Goal: Communication & Community: Ask a question

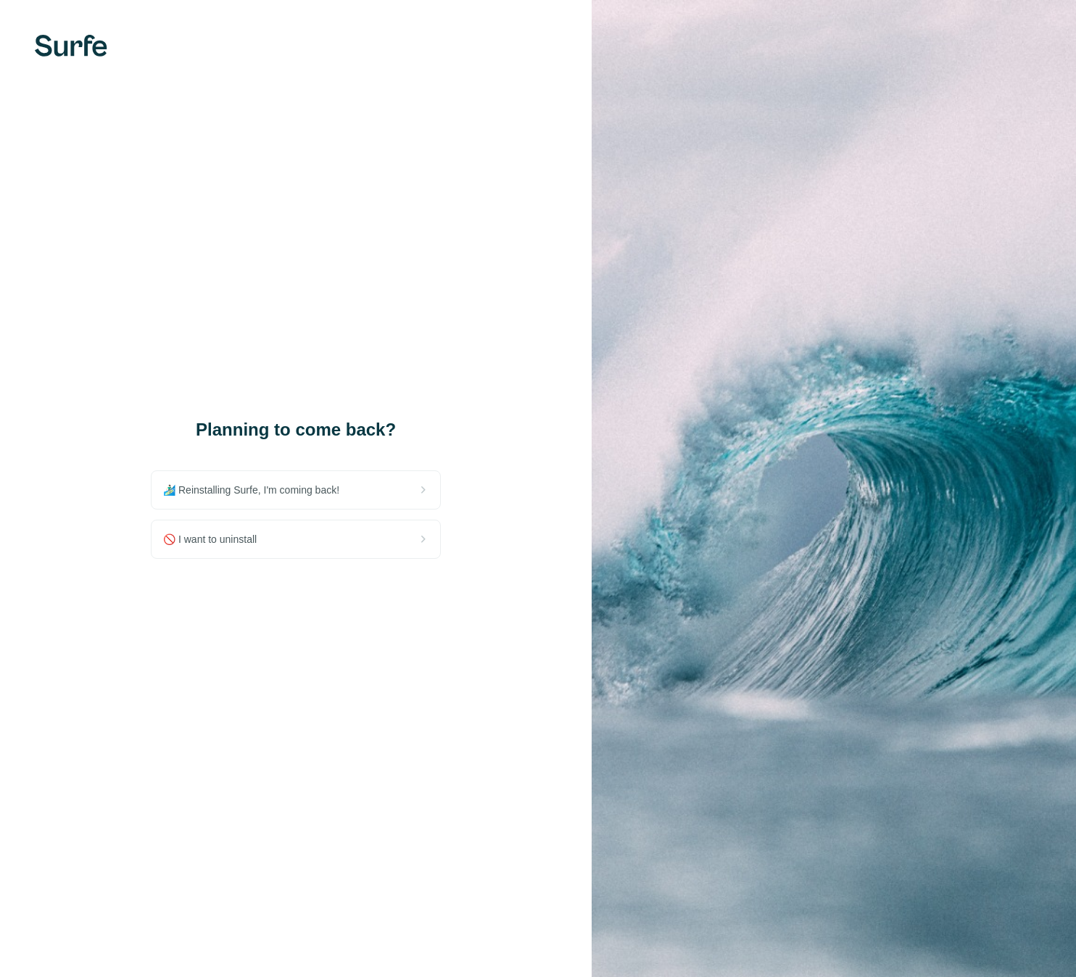
drag, startPoint x: 367, startPoint y: 644, endPoint x: 362, endPoint y: 624, distance: 20.8
click at [367, 644] on div "Planning to come back? 🏄🏻‍♂️ Reinstalling Surfe, I'm coming back! 🚫 I want to u…" at bounding box center [296, 488] width 592 height 977
click at [300, 549] on div "🚫 I want to uninstall" at bounding box center [295, 539] width 289 height 38
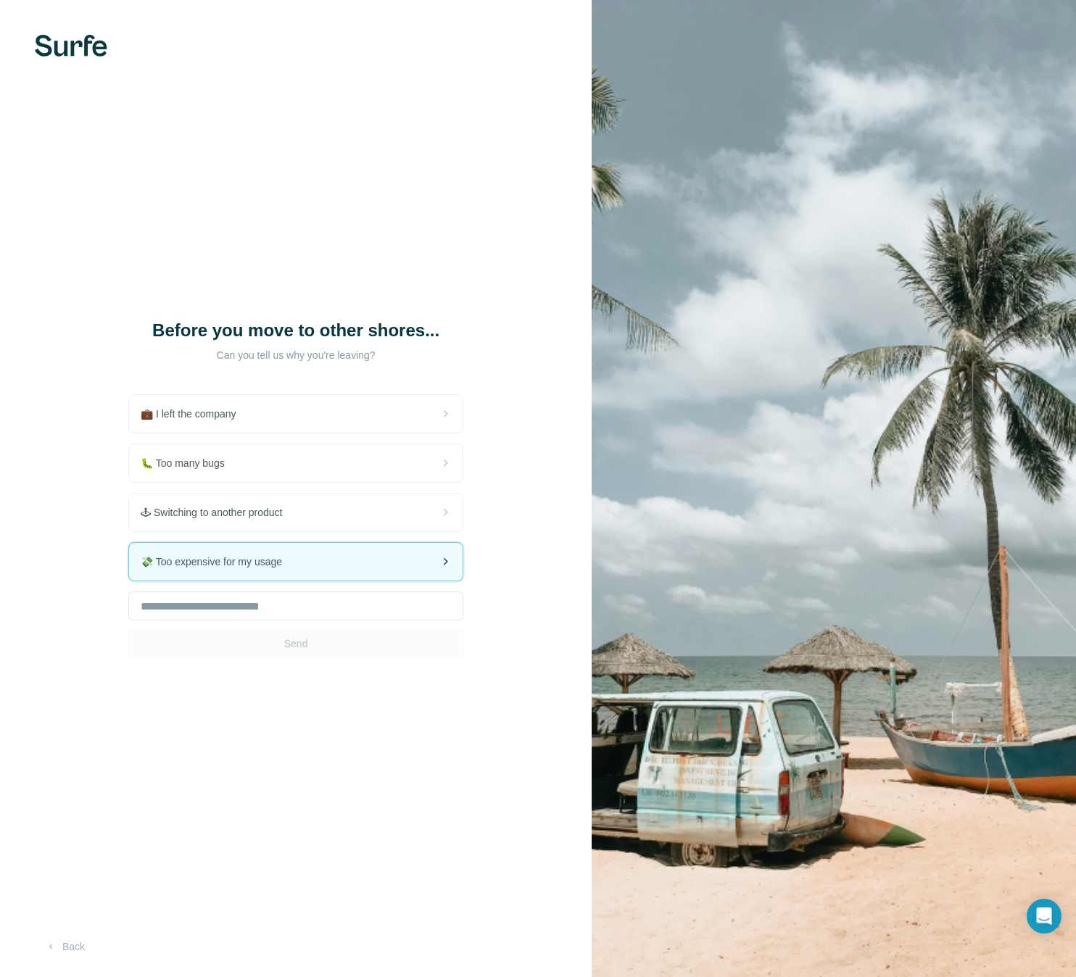
click at [299, 572] on div "💸 Too expensive for my usage" at bounding box center [295, 562] width 333 height 38
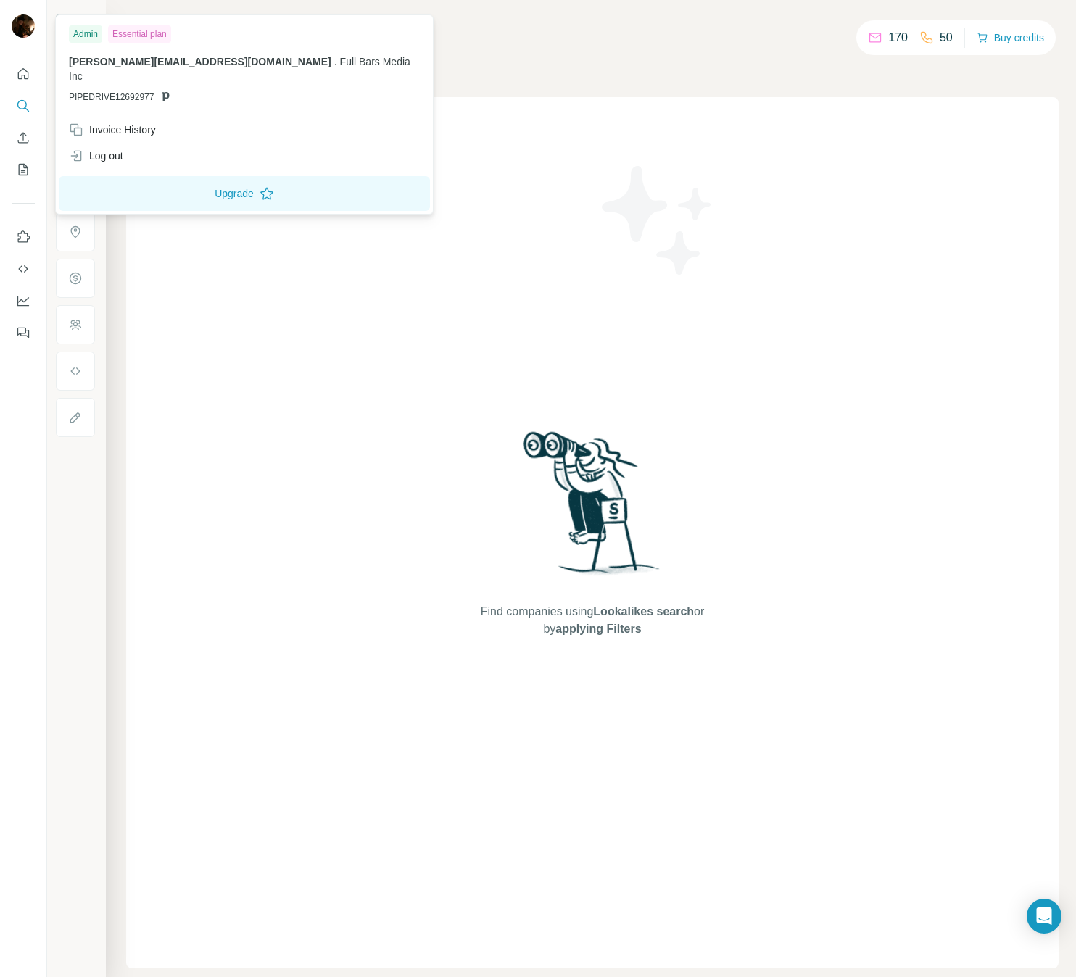
click at [129, 38] on div "Essential plan" at bounding box center [139, 33] width 63 height 17
click at [98, 30] on div "Admin" at bounding box center [85, 33] width 33 height 17
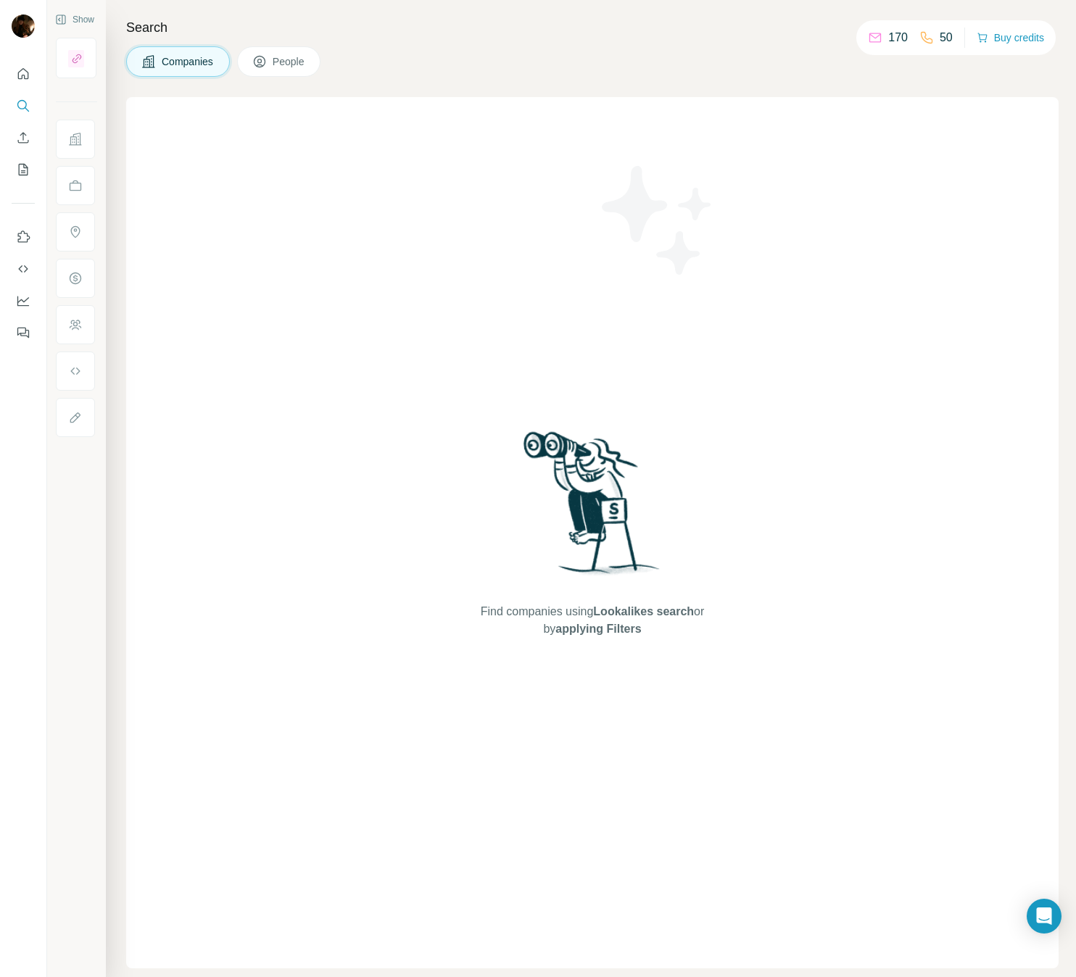
click at [700, 73] on div "Companies People" at bounding box center [592, 61] width 932 height 30
click at [1048, 921] on icon "Open Intercom Messenger" at bounding box center [1043, 916] width 17 height 19
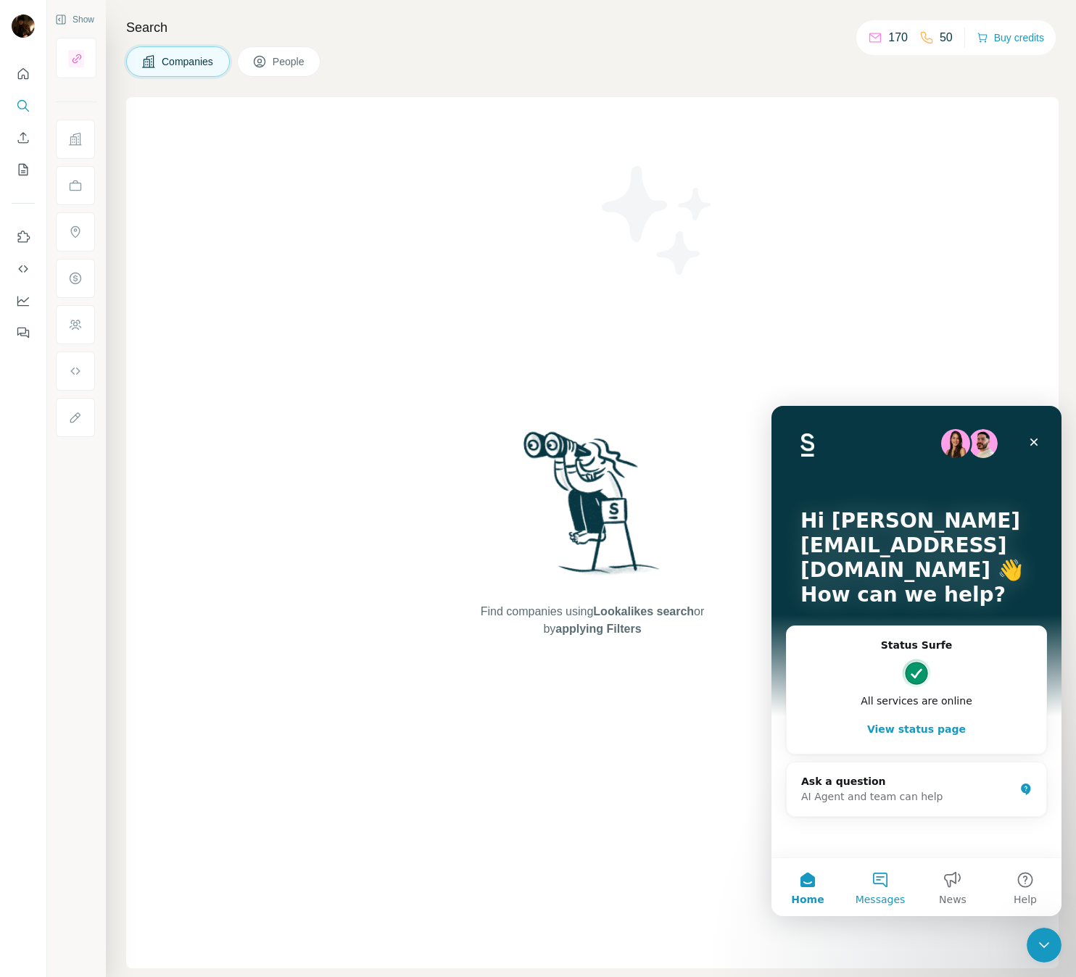
click at [883, 877] on button "Messages" at bounding box center [880, 887] width 72 height 58
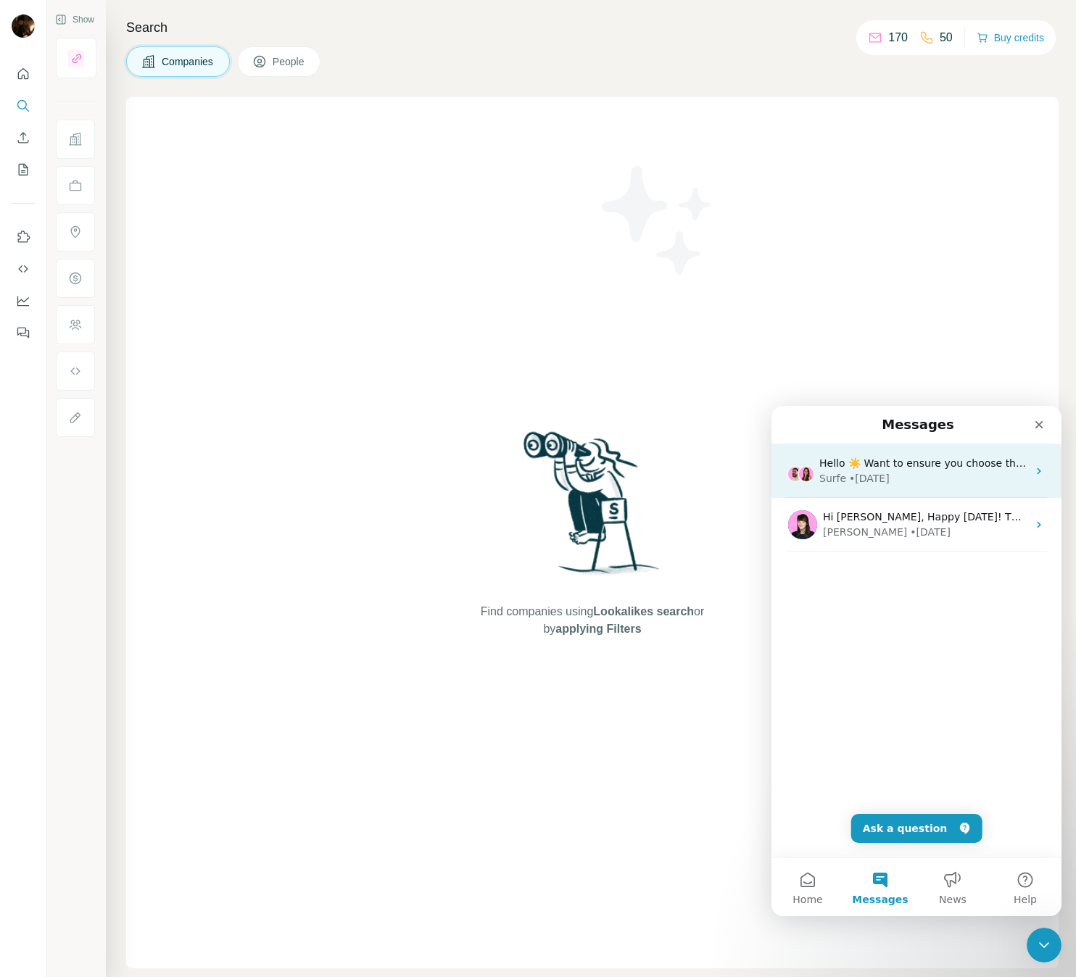
click at [937, 473] on div "Surfe • 30w ago" at bounding box center [923, 478] width 208 height 15
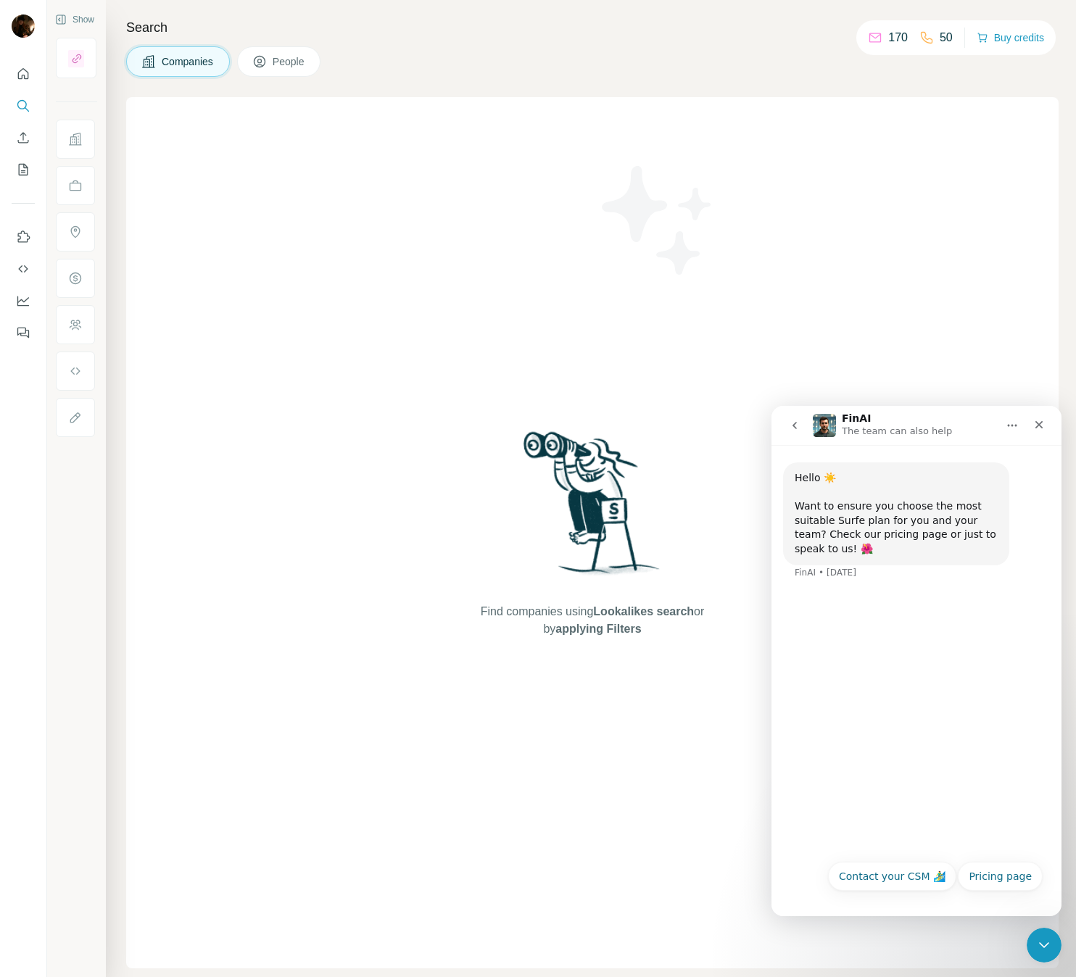
click at [789, 431] on icon "go back" at bounding box center [795, 426] width 12 height 12
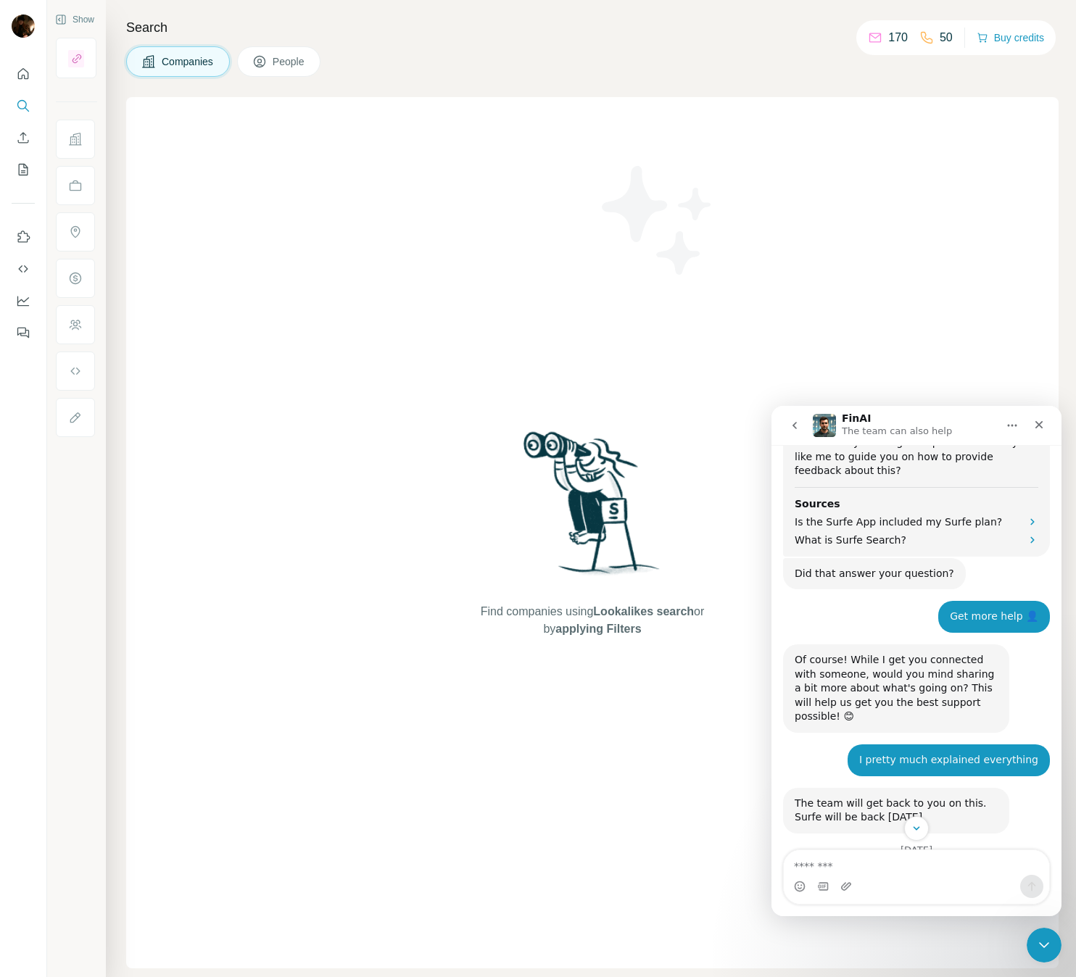
scroll to position [1342, 0]
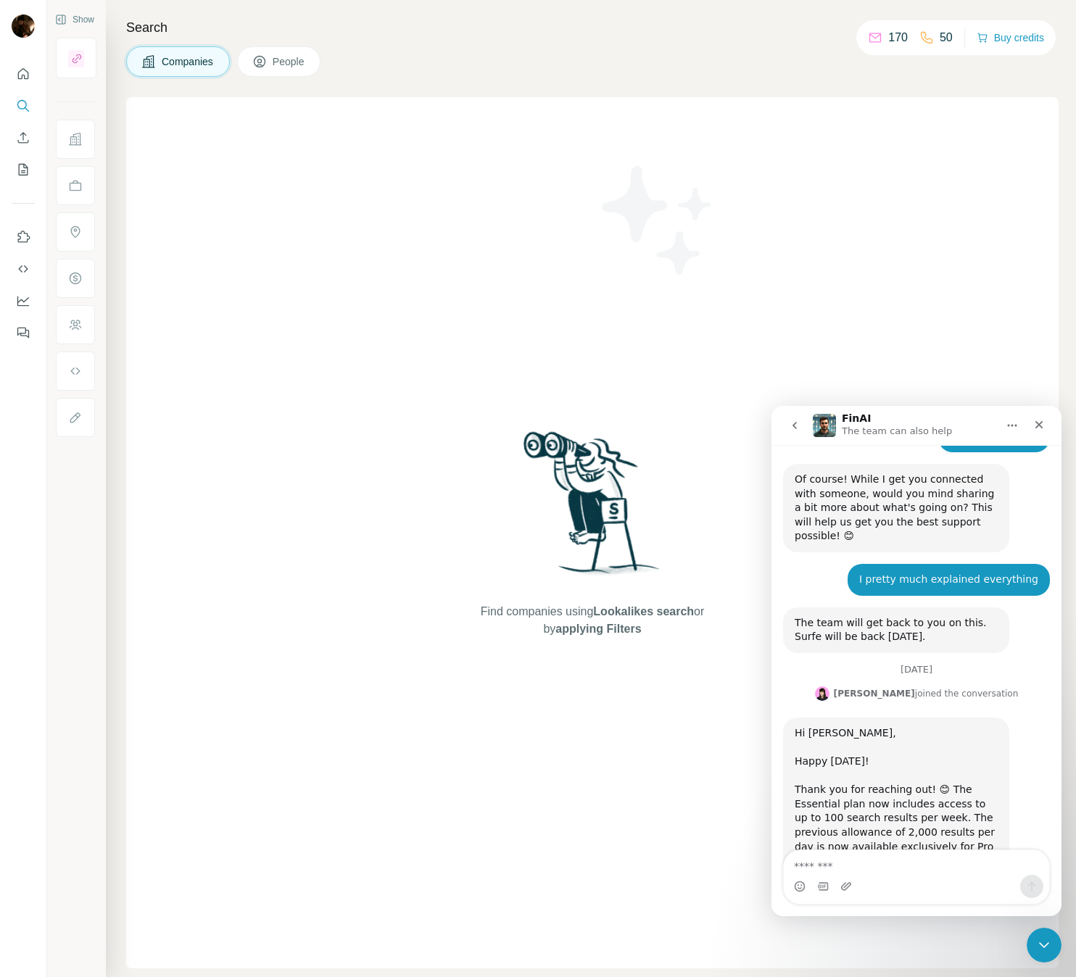
click at [792, 423] on icon "go back" at bounding box center [795, 426] width 12 height 12
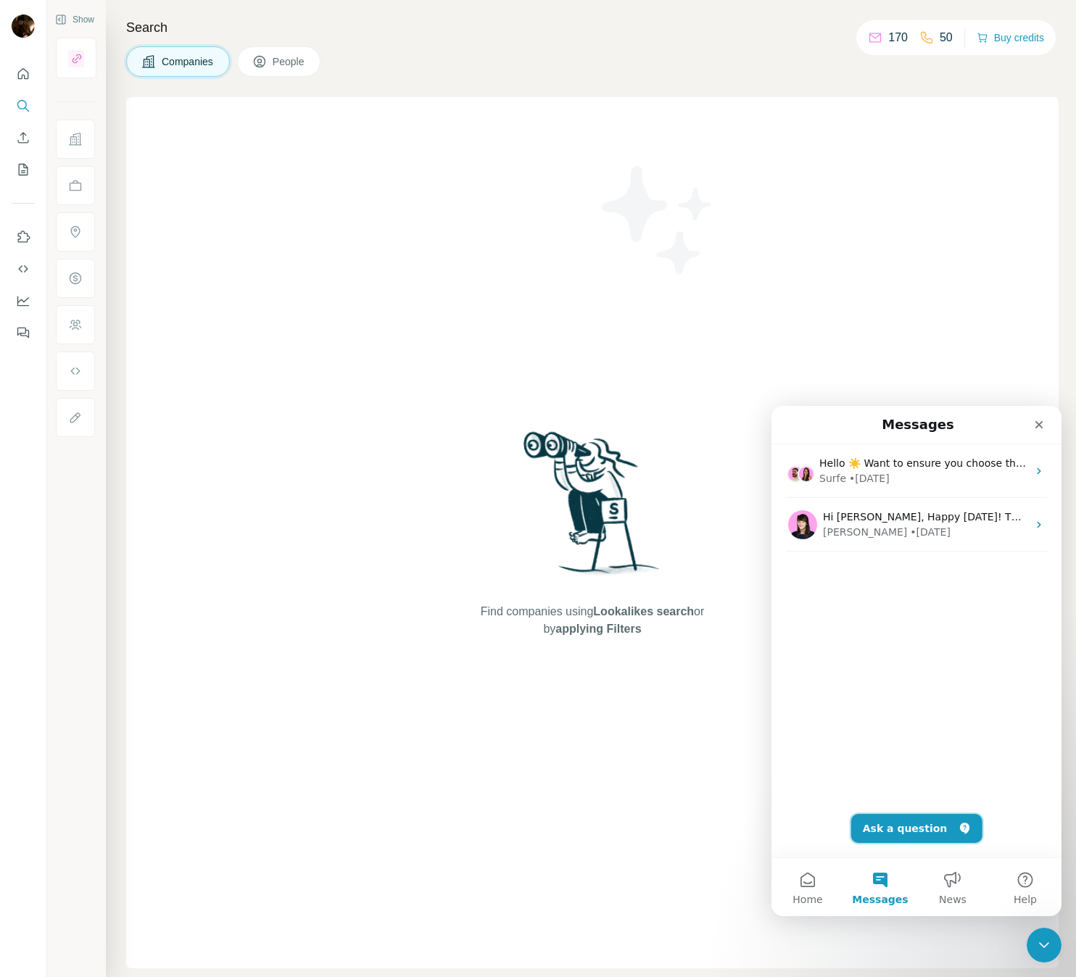
click at [908, 820] on button "Ask a question" at bounding box center [916, 828] width 131 height 29
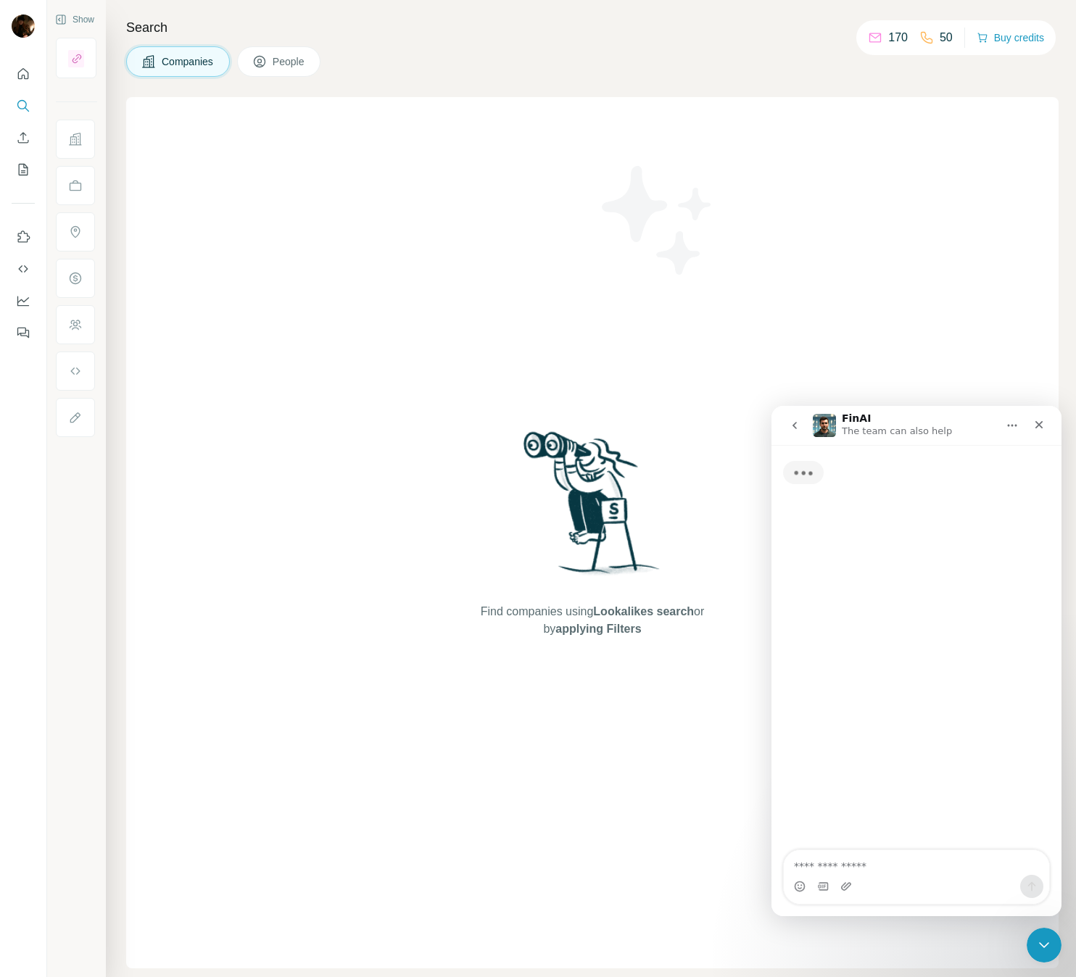
click at [856, 860] on textarea "Ask a question…" at bounding box center [916, 862] width 265 height 25
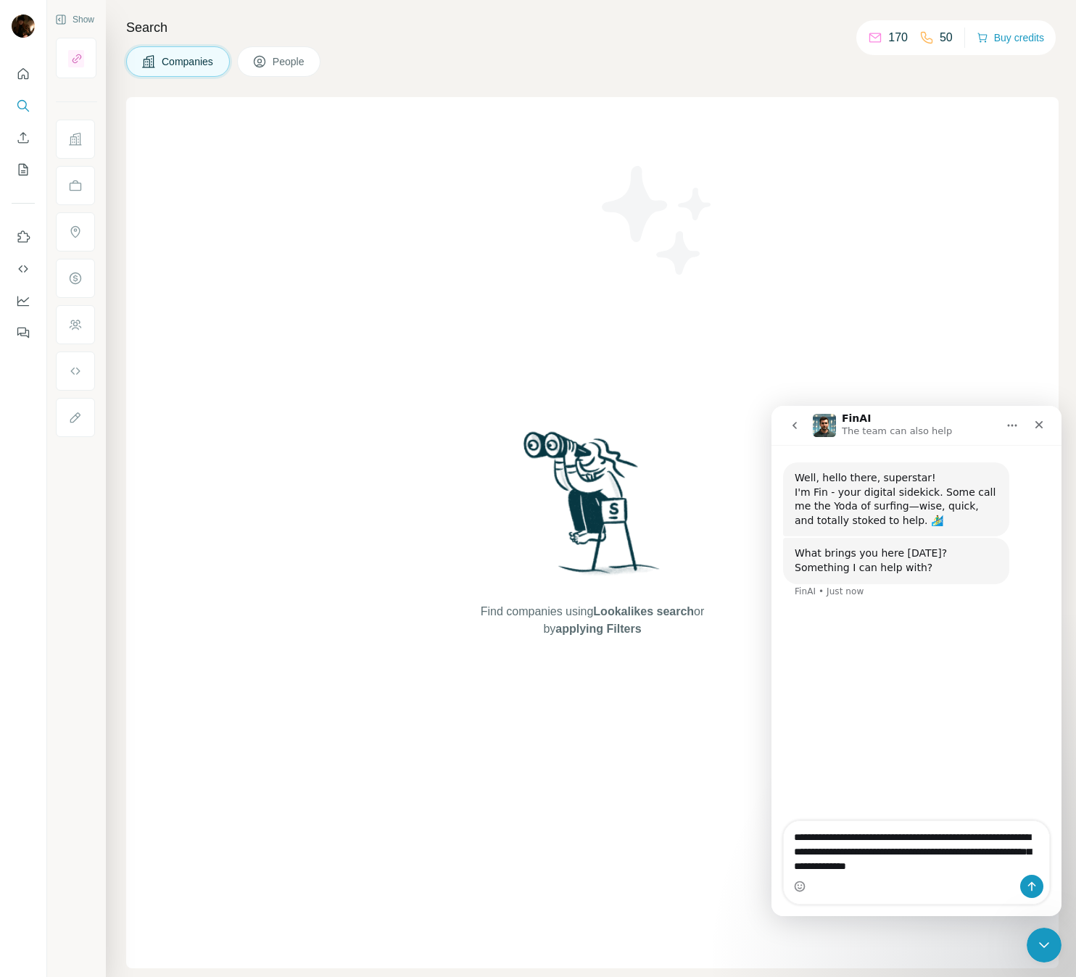
type textarea "**********"
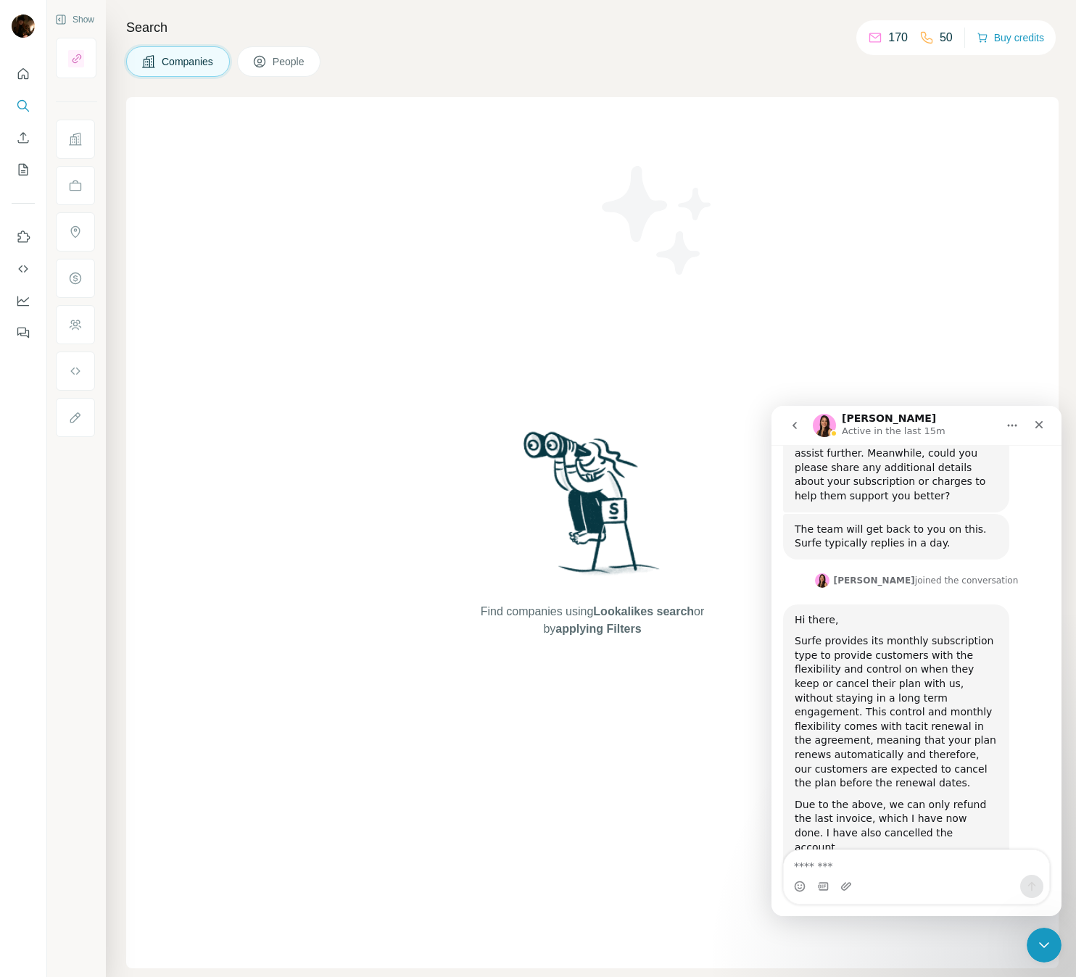
scroll to position [323, 0]
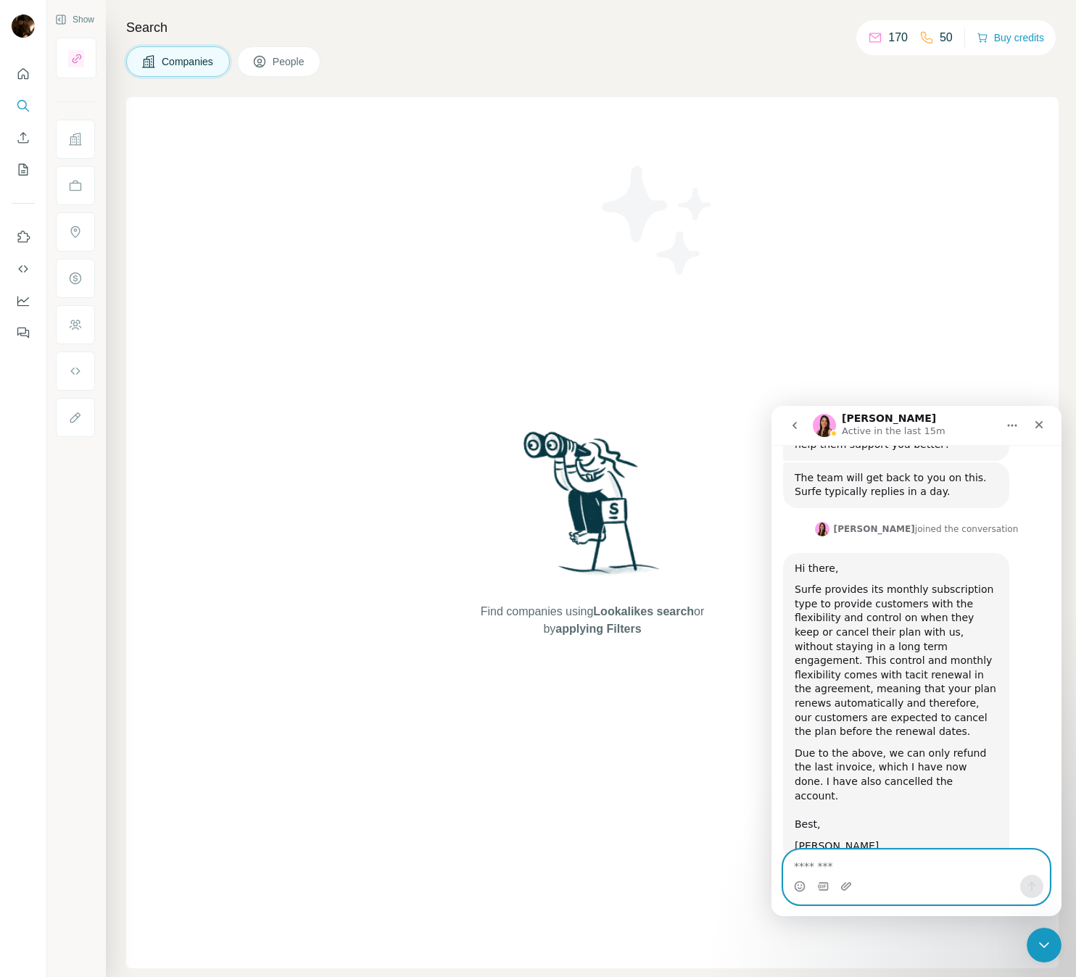
click at [856, 859] on textarea "Message…" at bounding box center [916, 862] width 265 height 25
click at [850, 868] on textarea "Message…" at bounding box center [916, 862] width 265 height 25
type textarea "**********"
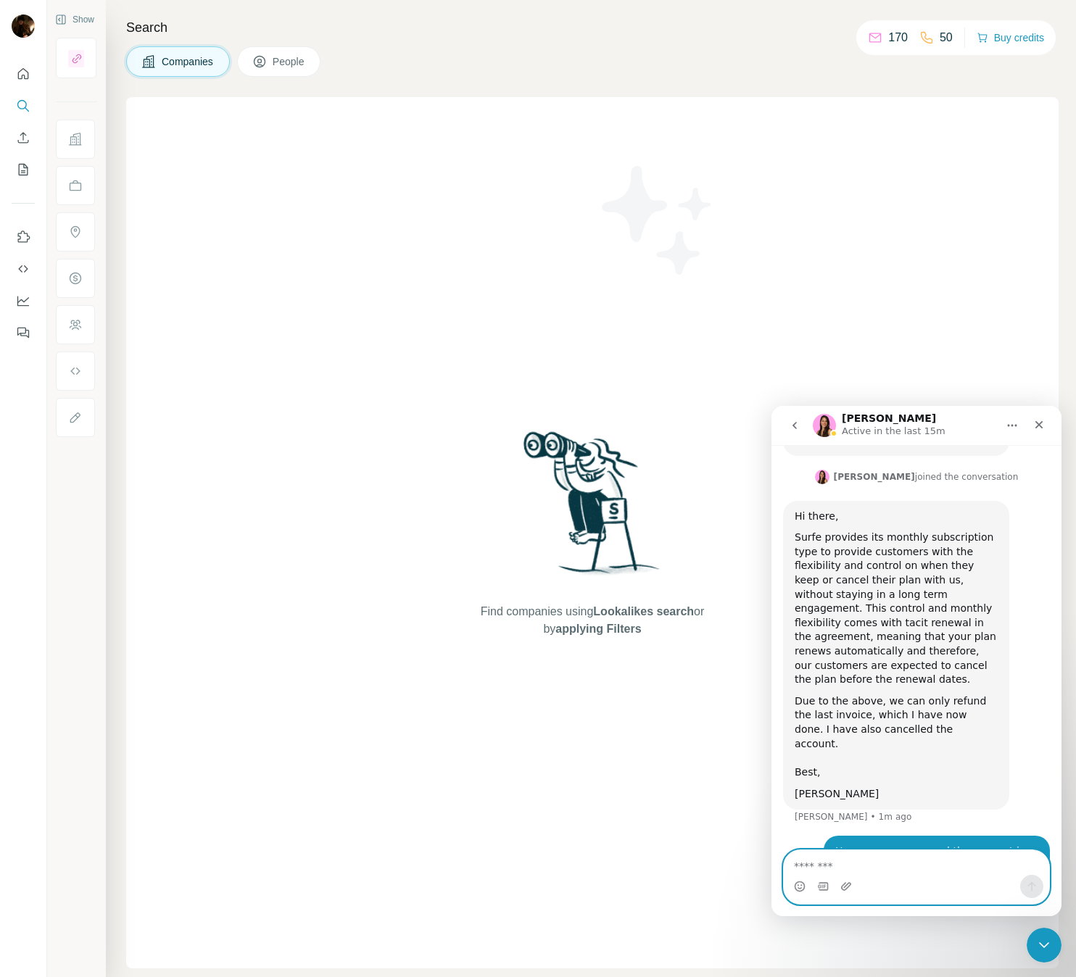
scroll to position [381, 0]
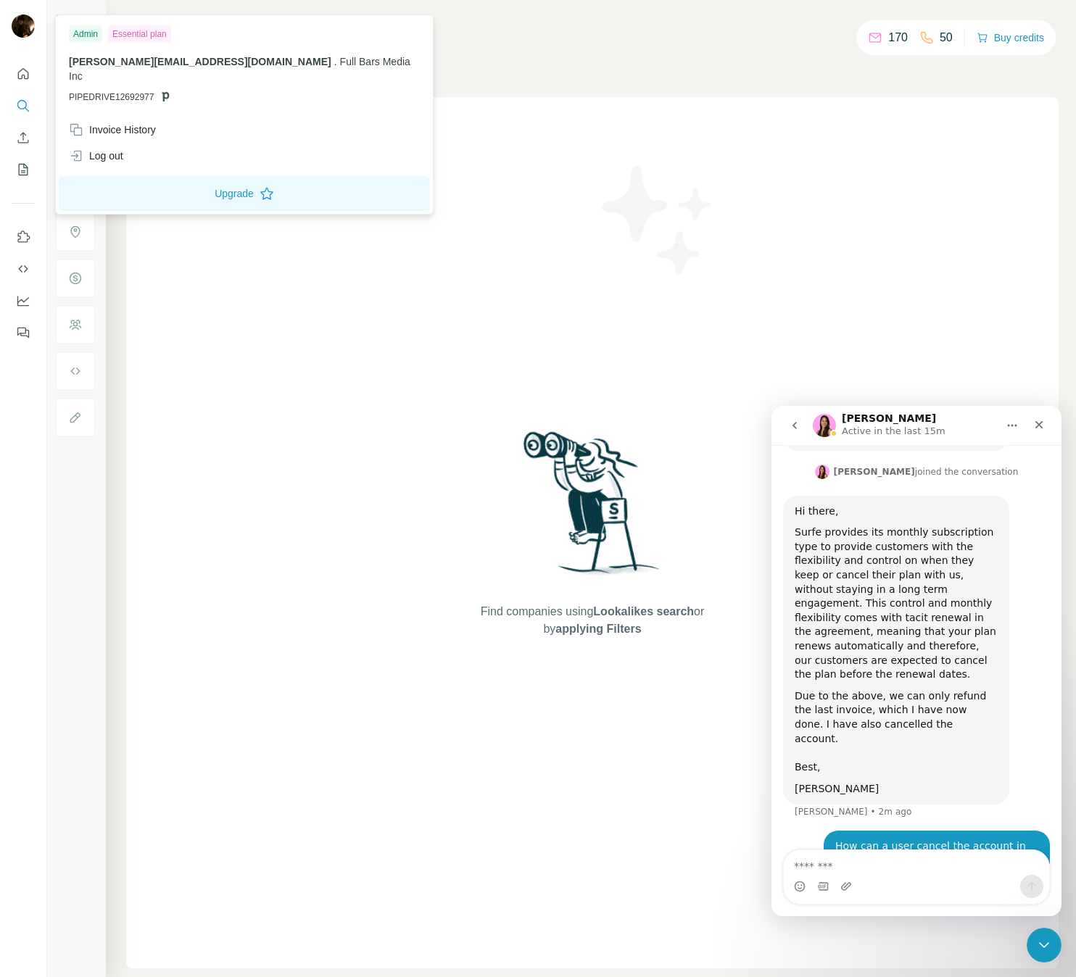
click at [156, 30] on div "Essential plan" at bounding box center [139, 33] width 63 height 17
click at [89, 33] on div "Admin" at bounding box center [85, 33] width 33 height 17
click at [124, 30] on div "Essential plan" at bounding box center [139, 33] width 63 height 17
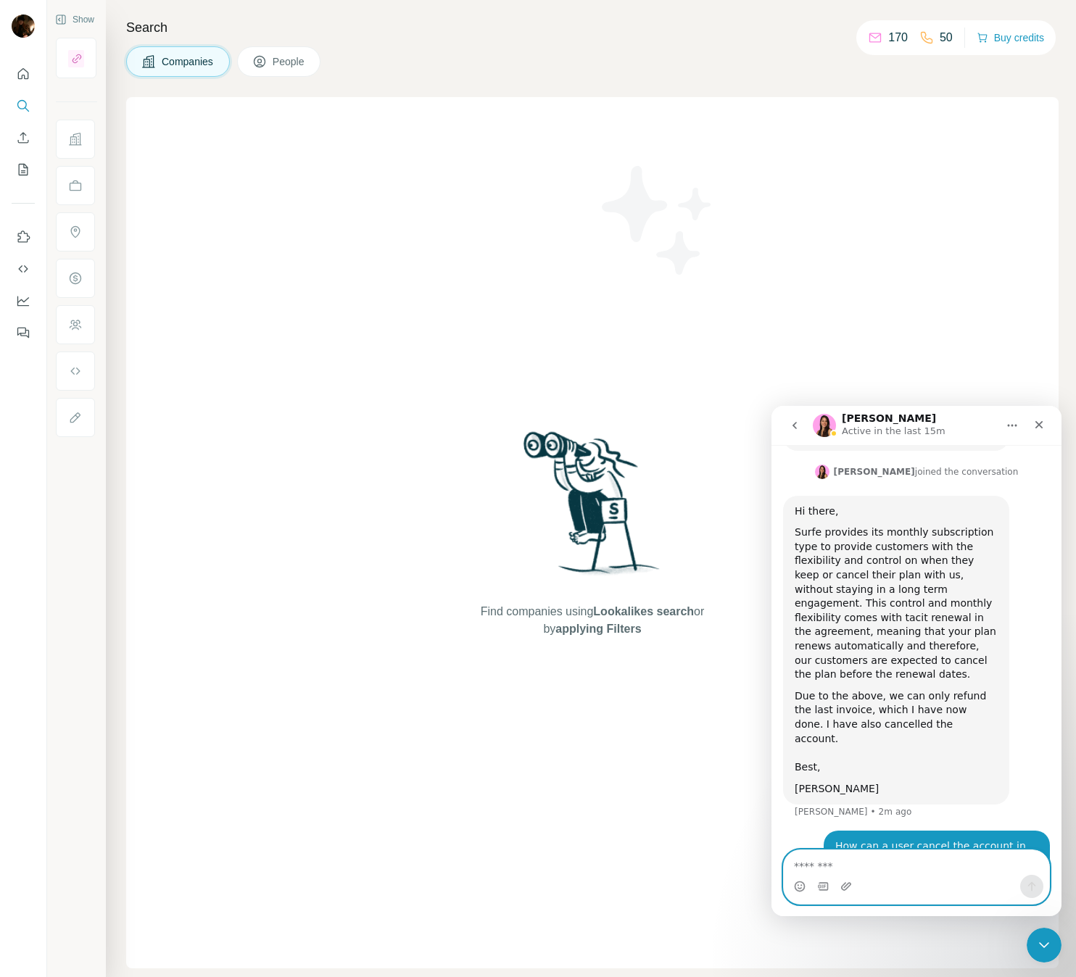
click at [892, 857] on textarea "Message…" at bounding box center [916, 862] width 265 height 25
click at [858, 873] on textarea "Message…" at bounding box center [916, 862] width 265 height 25
drag, startPoint x: 843, startPoint y: 416, endPoint x: 938, endPoint y: 443, distance: 98.7
click at [938, 443] on nav "Aurélie Active in the last 15m" at bounding box center [916, 425] width 290 height 39
drag, startPoint x: 167, startPoint y: 37, endPoint x: 887, endPoint y: 336, distance: 780.2
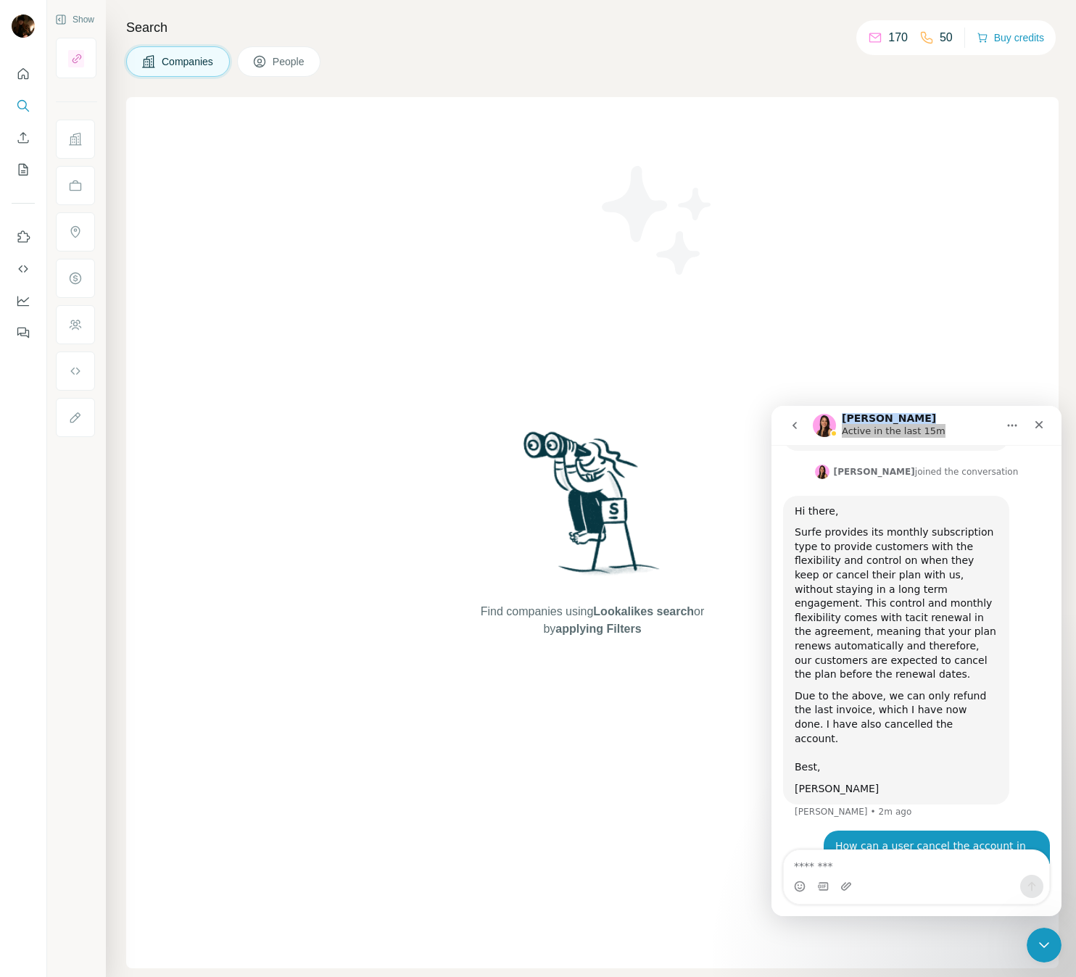
click at [887, 336] on div "Find companies using Lookalikes search or by applying Filters" at bounding box center [592, 532] width 932 height 871
click at [850, 860] on textarea "Message…" at bounding box center [916, 862] width 265 height 25
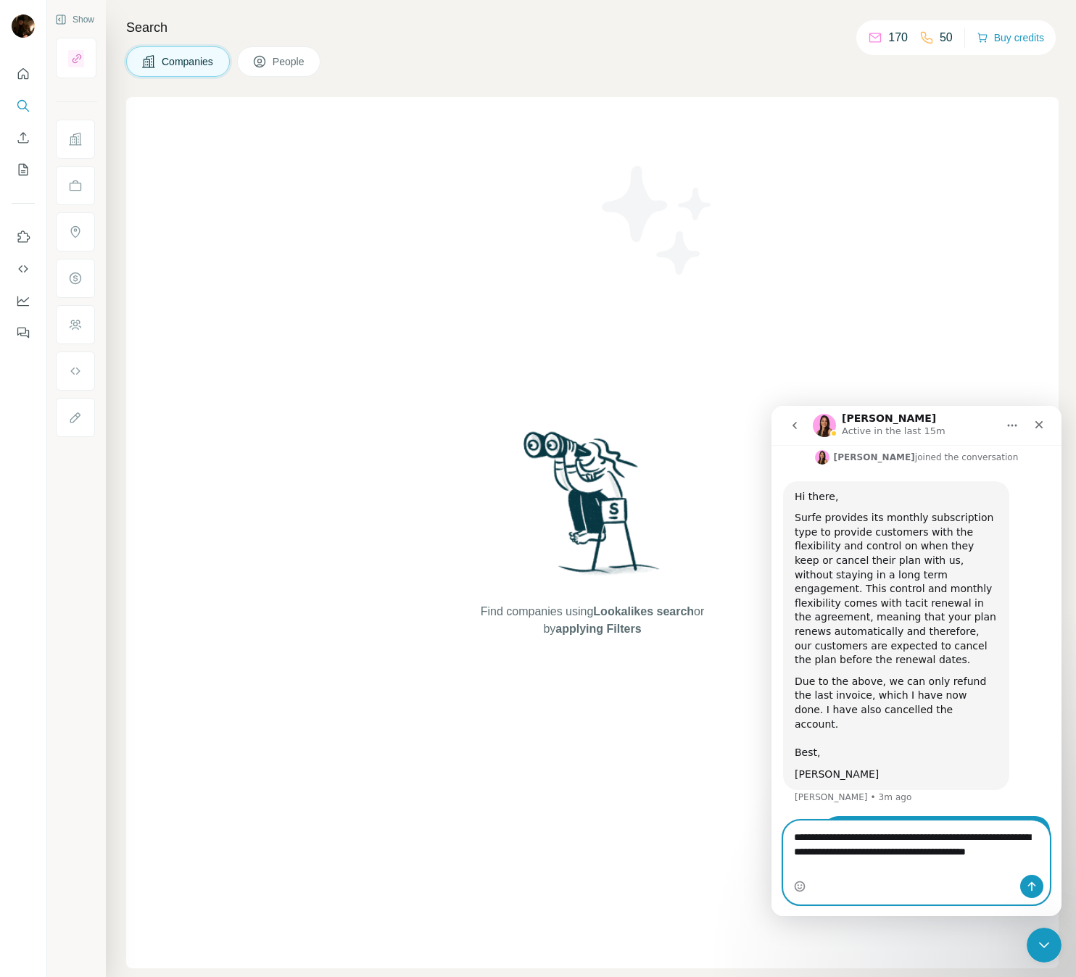
scroll to position [410, 0]
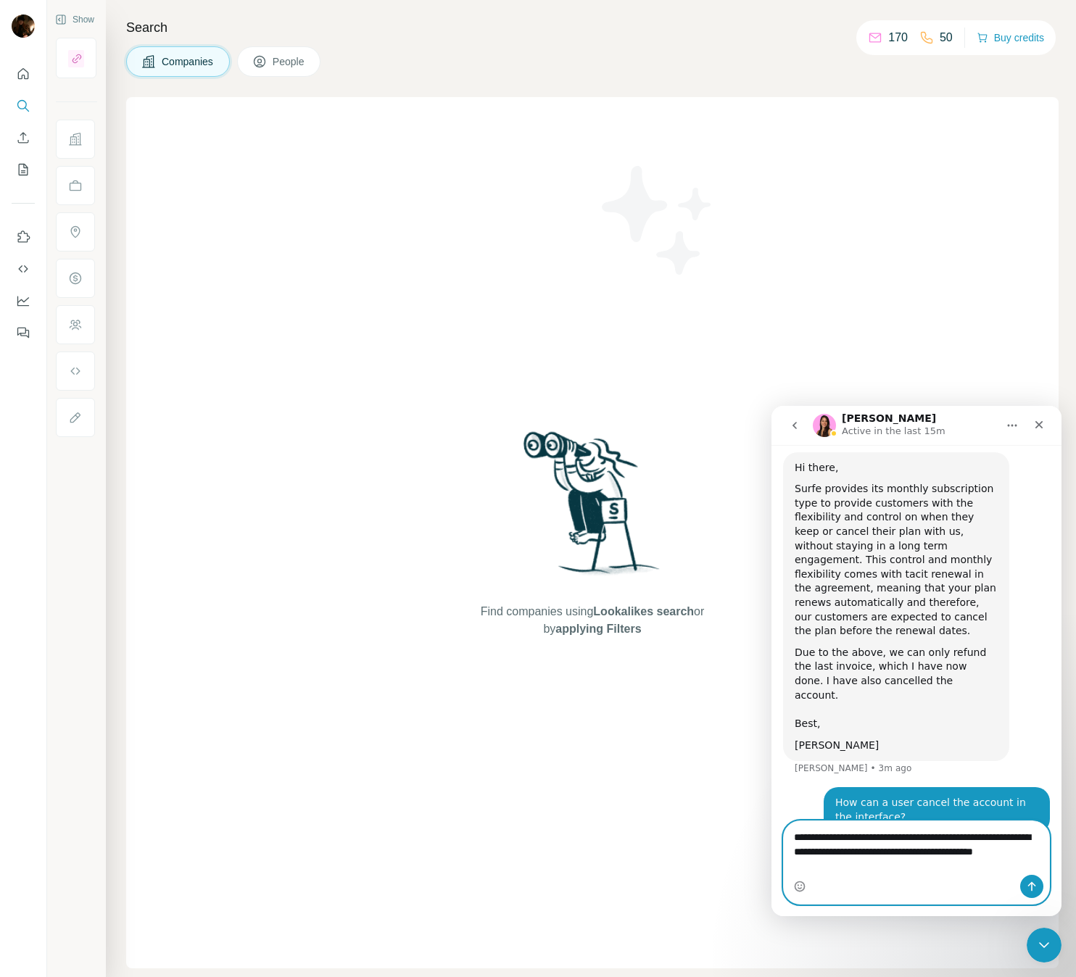
paste textarea "**********"
type textarea "**********"
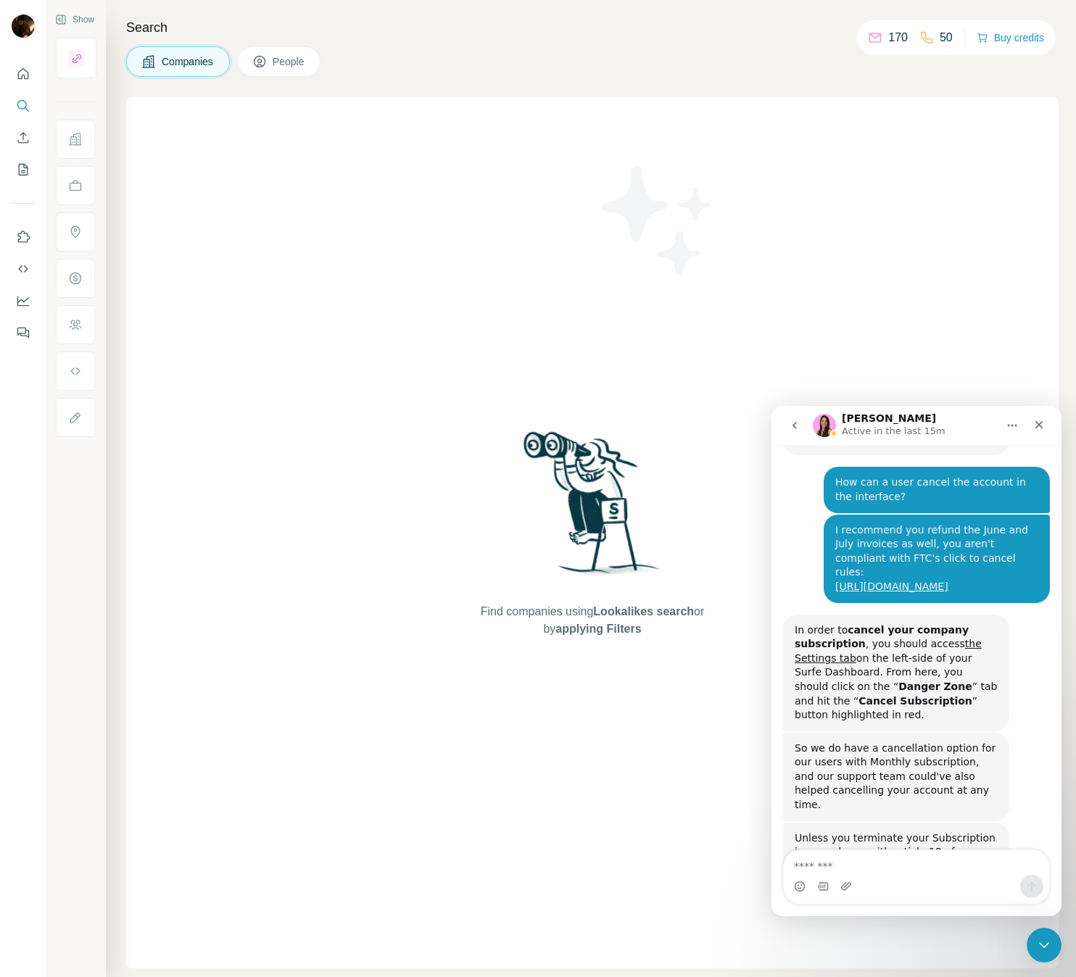
scroll to position [821, 0]
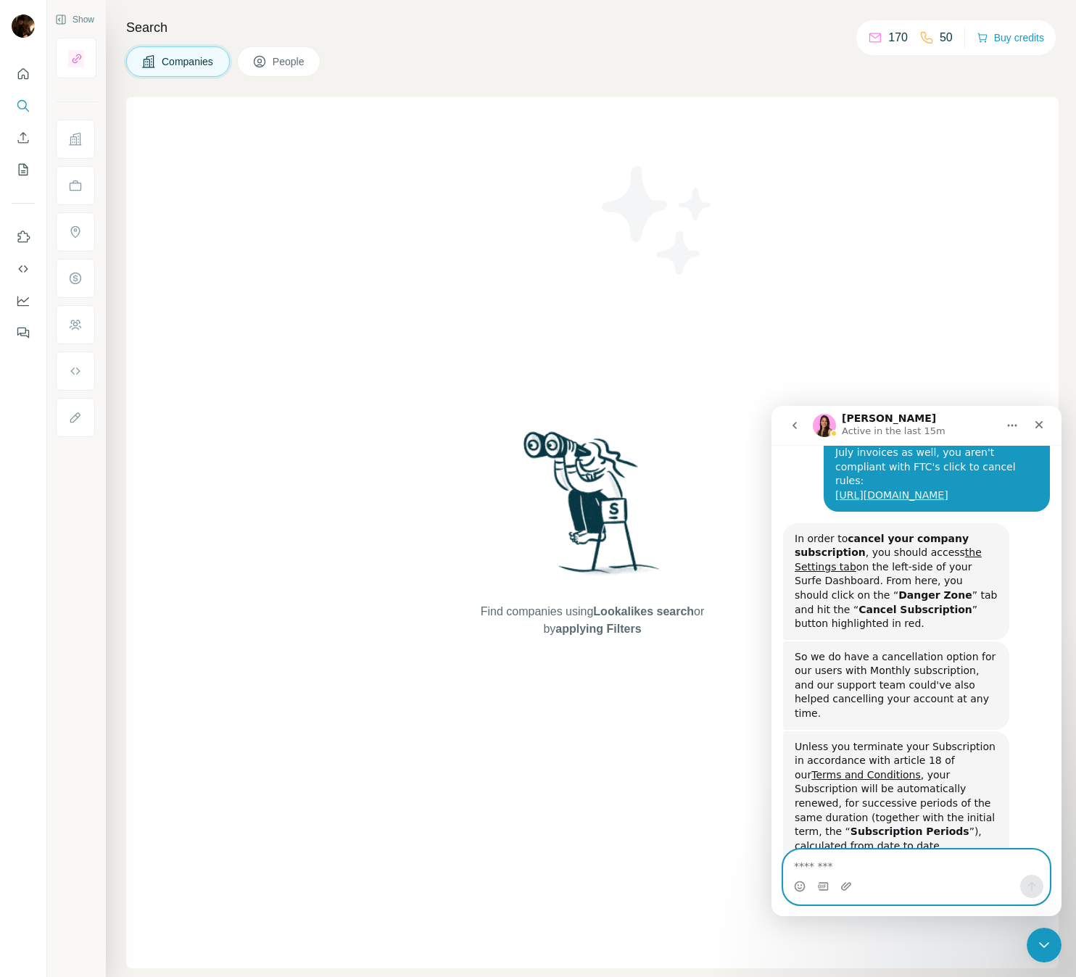
click at [903, 868] on textarea "Message…" at bounding box center [916, 862] width 265 height 25
click at [22, 945] on div at bounding box center [23, 488] width 47 height 977
click at [839, 858] on textarea "Message…" at bounding box center [916, 862] width 265 height 25
type textarea "**********"
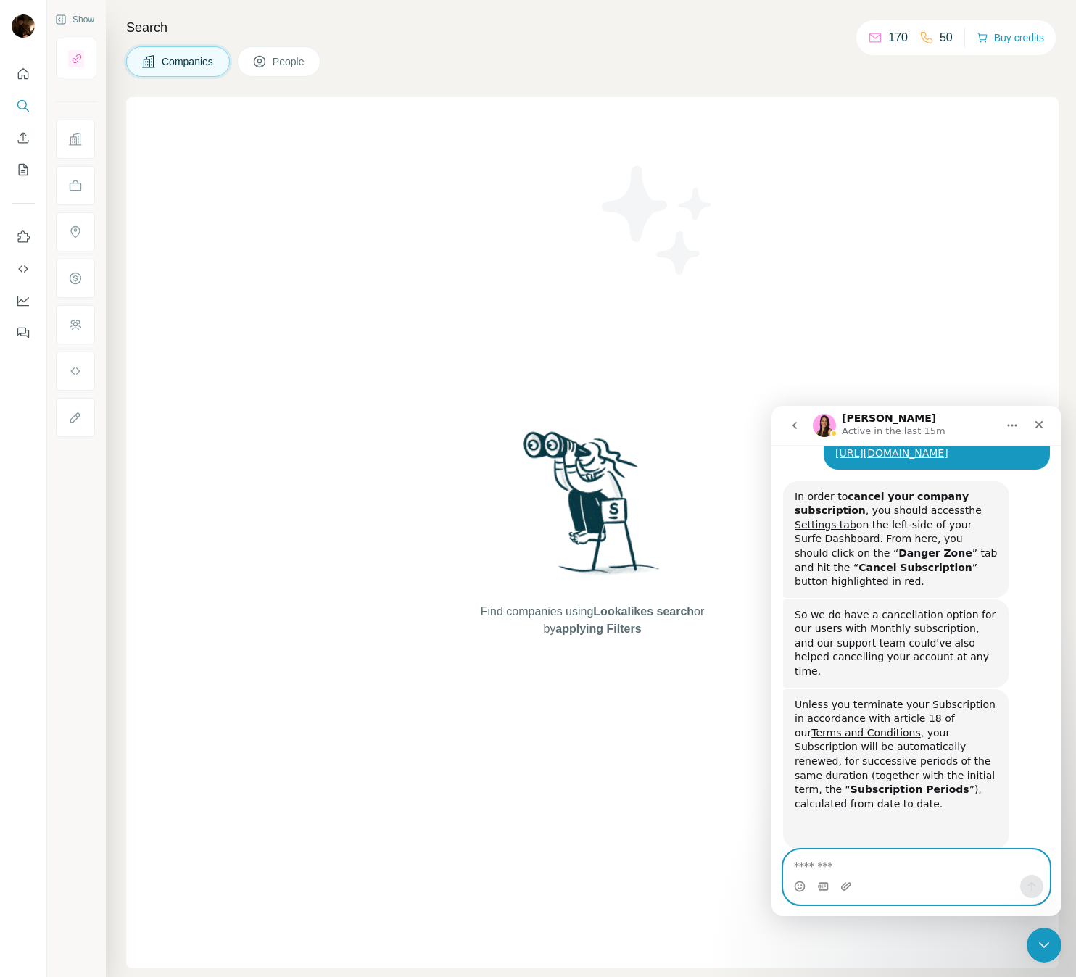
scroll to position [864, 0]
click at [847, 884] on icon "Upload attachment" at bounding box center [846, 886] width 10 height 8
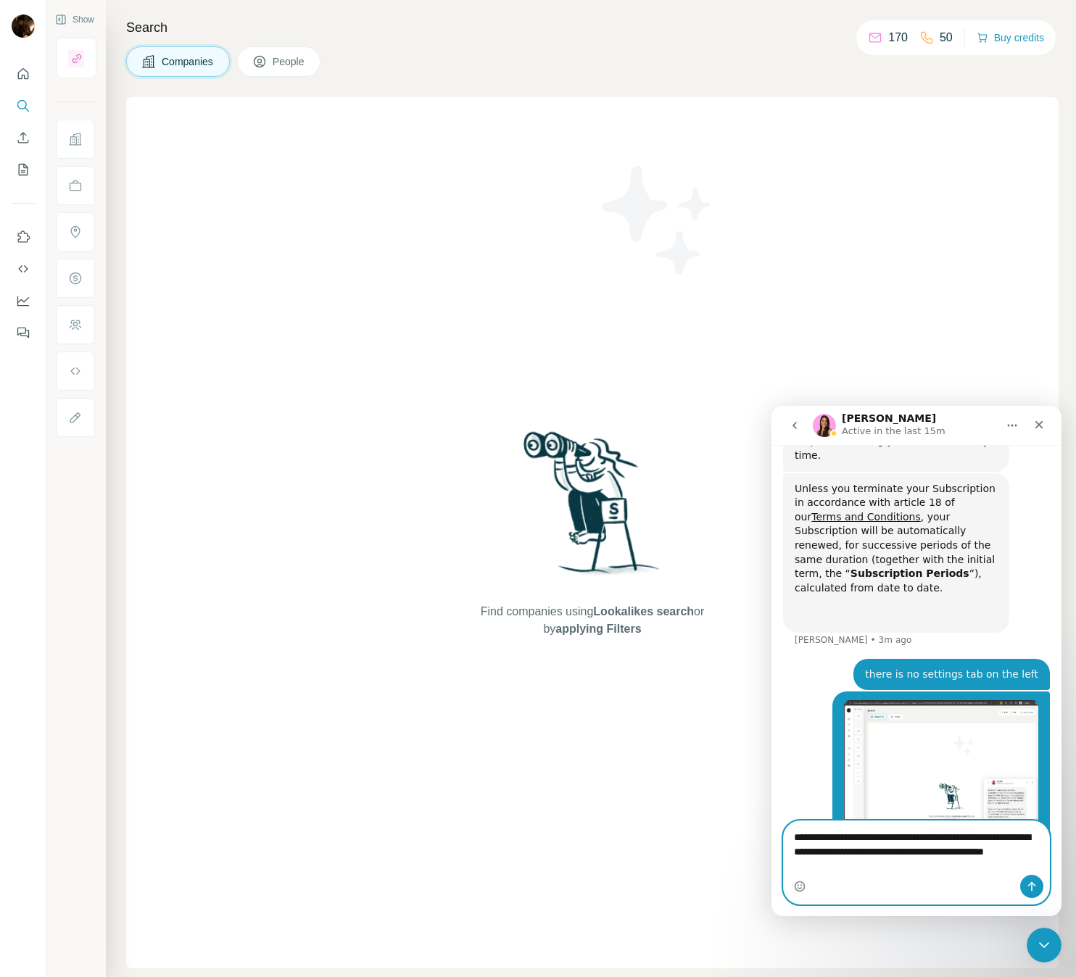
scroll to position [1094, 0]
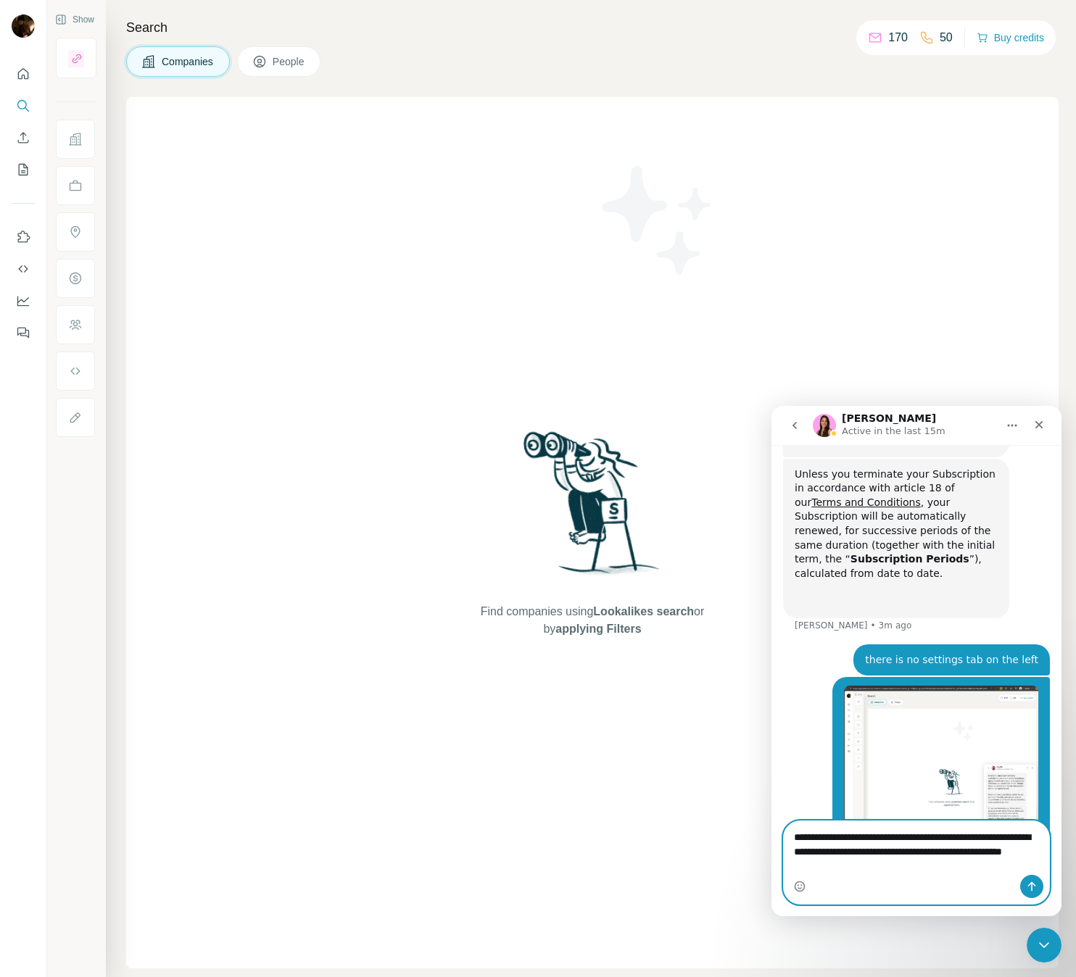
click at [841, 871] on textarea "**********" at bounding box center [916, 848] width 265 height 54
type textarea "**********"
click at [1029, 887] on icon "Send a message…" at bounding box center [1032, 887] width 12 height 12
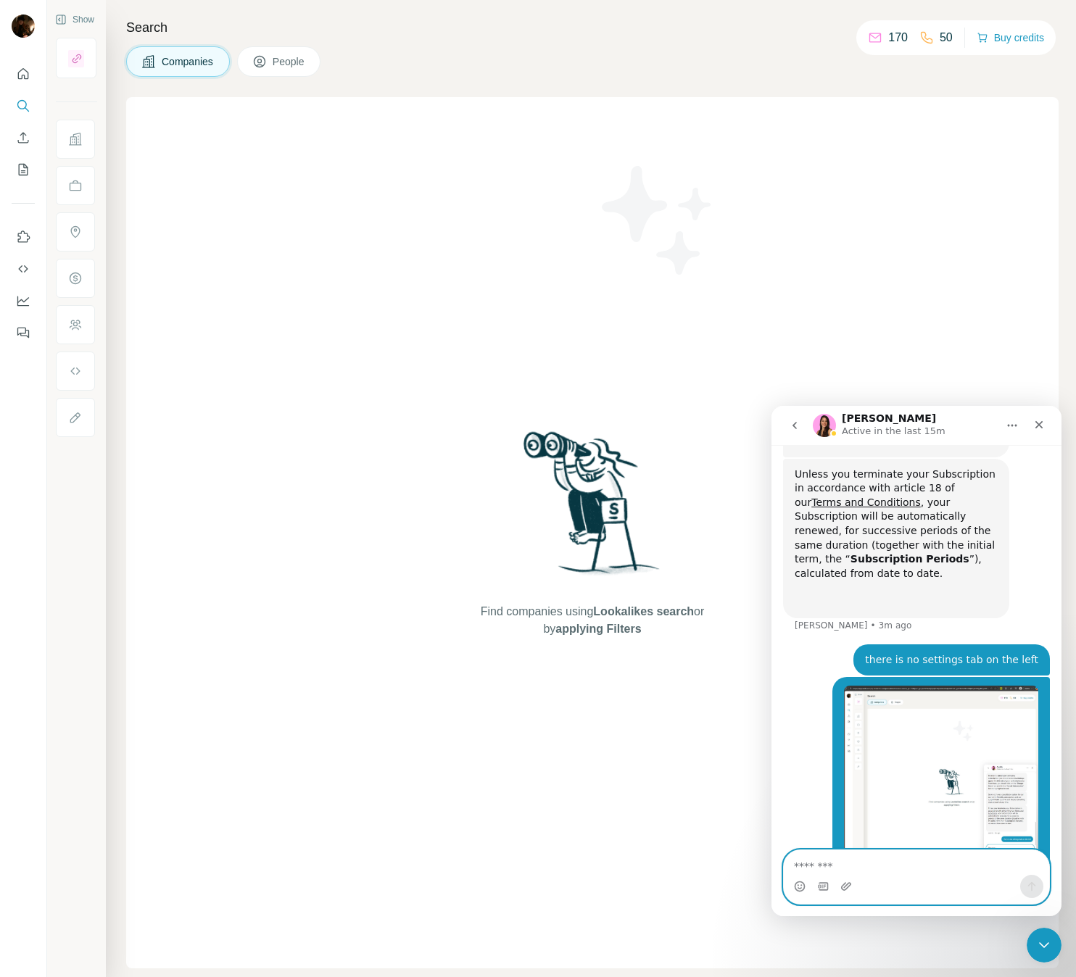
scroll to position [1126, 0]
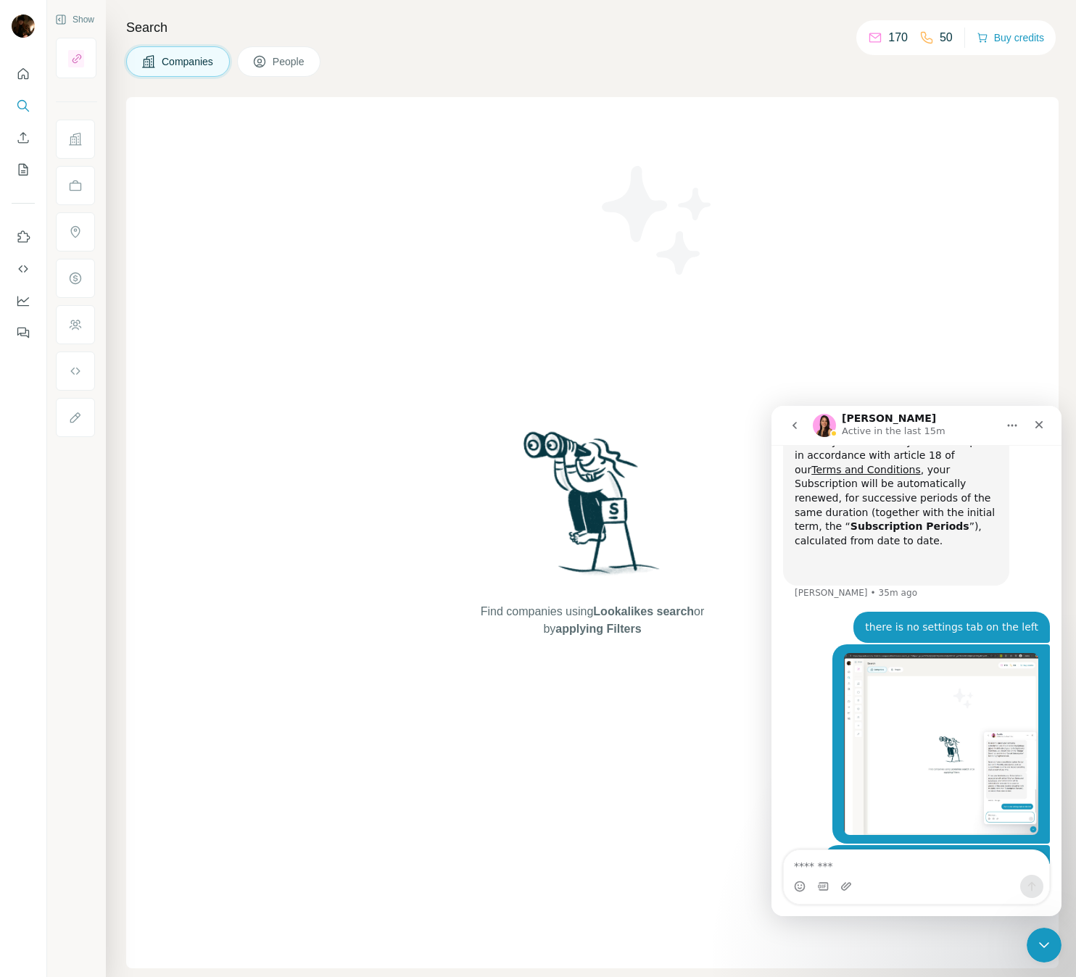
click at [832, 539] on div "Unless you terminate your Subscription in accordance with article 18 of our Ter…" at bounding box center [916, 519] width 267 height 186
